Goal: Navigation & Orientation: Understand site structure

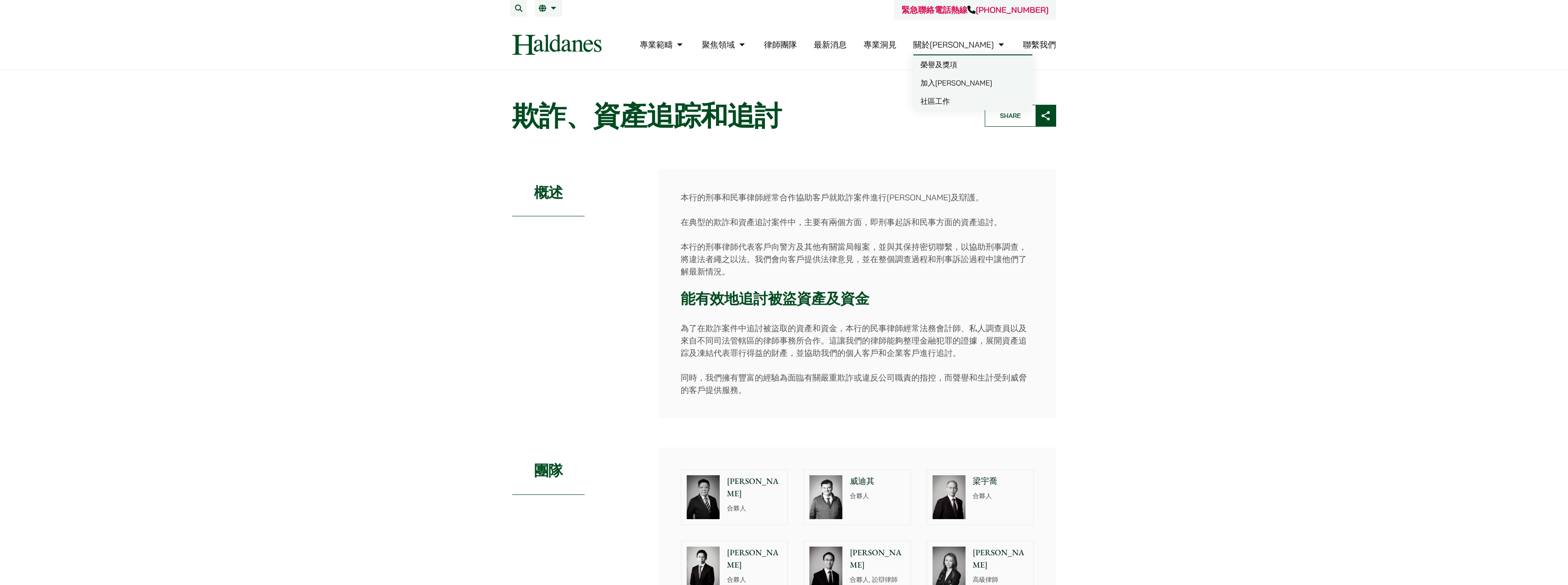
click at [980, 42] on link "關於[PERSON_NAME]" at bounding box center [960, 44] width 93 height 10
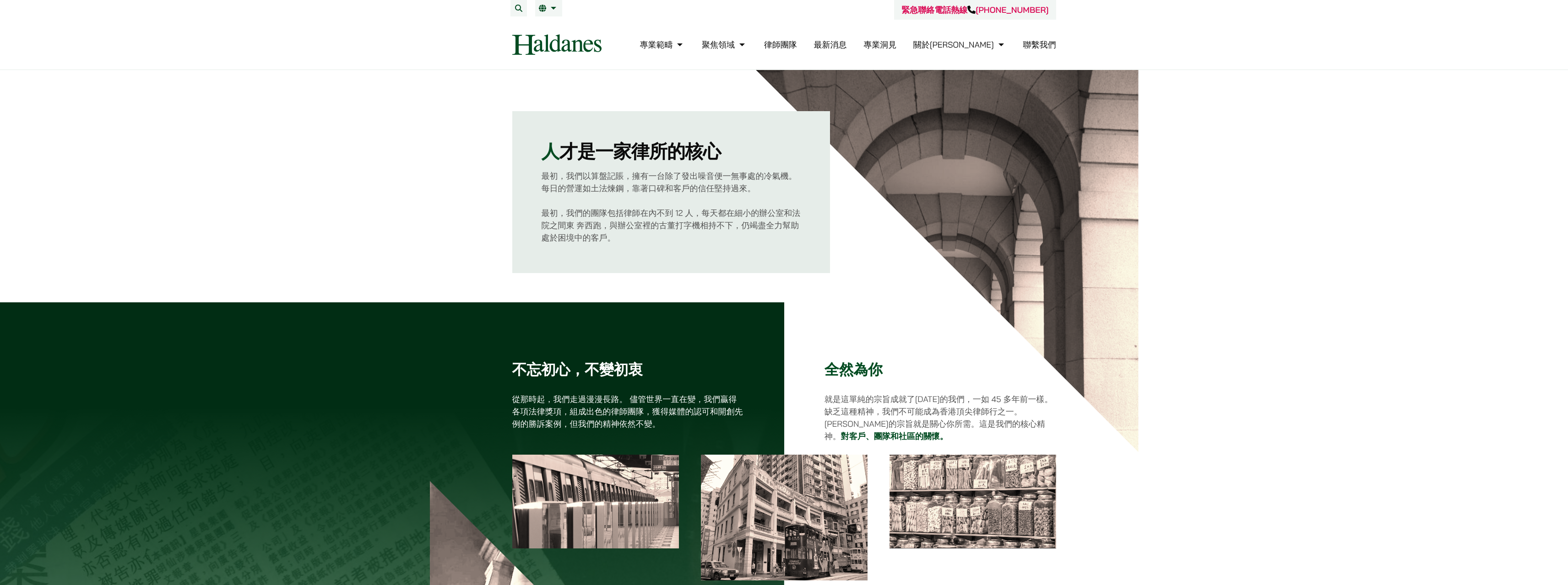
click at [796, 46] on link "律師團隊" at bounding box center [781, 44] width 33 height 10
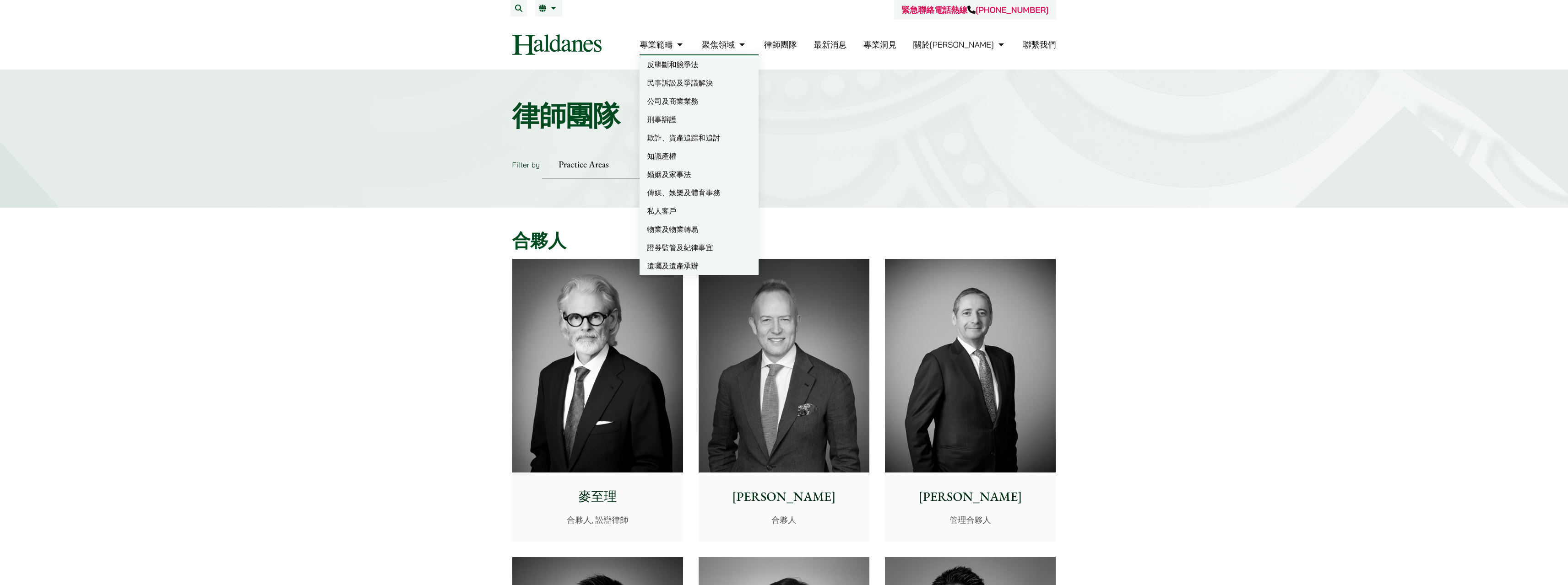
click at [685, 42] on link "專業範疇" at bounding box center [662, 44] width 45 height 10
